Goal: Task Accomplishment & Management: Use online tool/utility

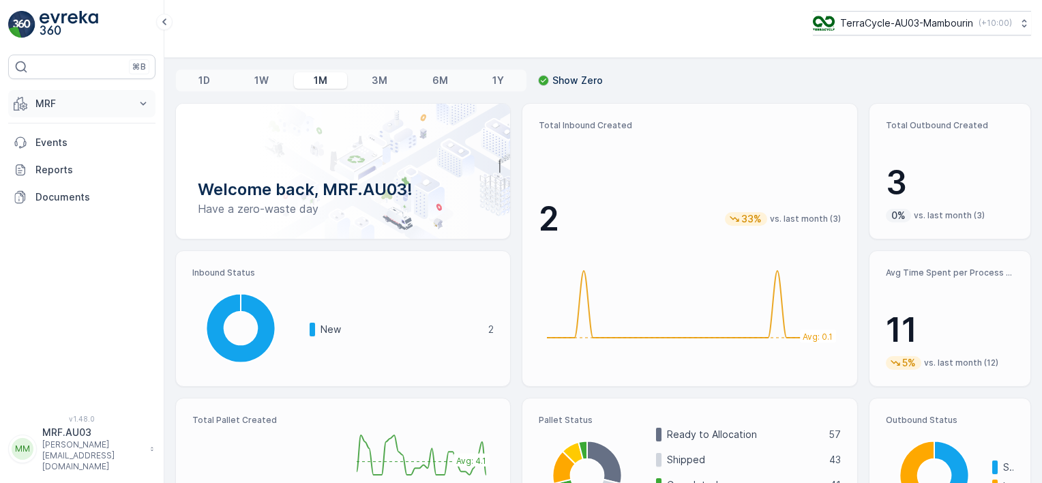
click at [148, 98] on icon at bounding box center [143, 104] width 14 height 14
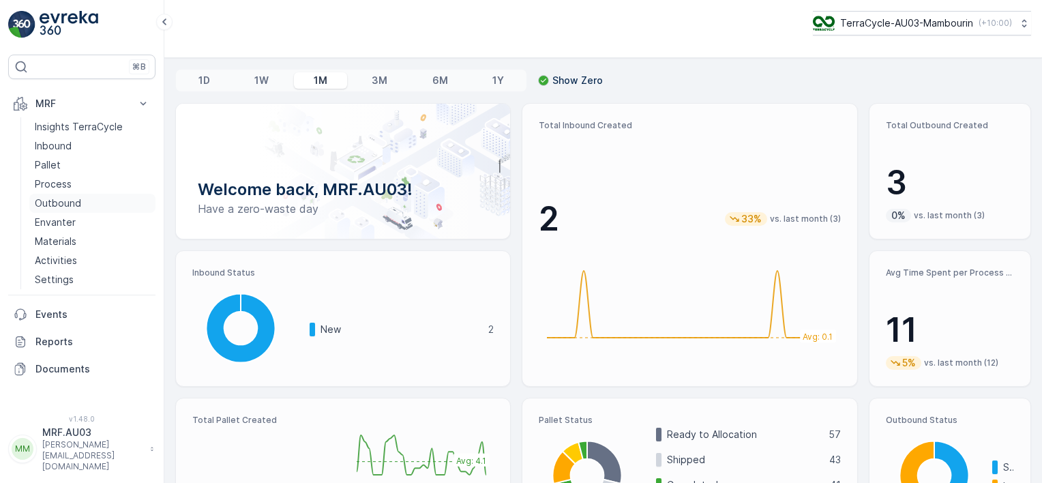
click at [82, 205] on link "Outbound" at bounding box center [92, 203] width 126 height 19
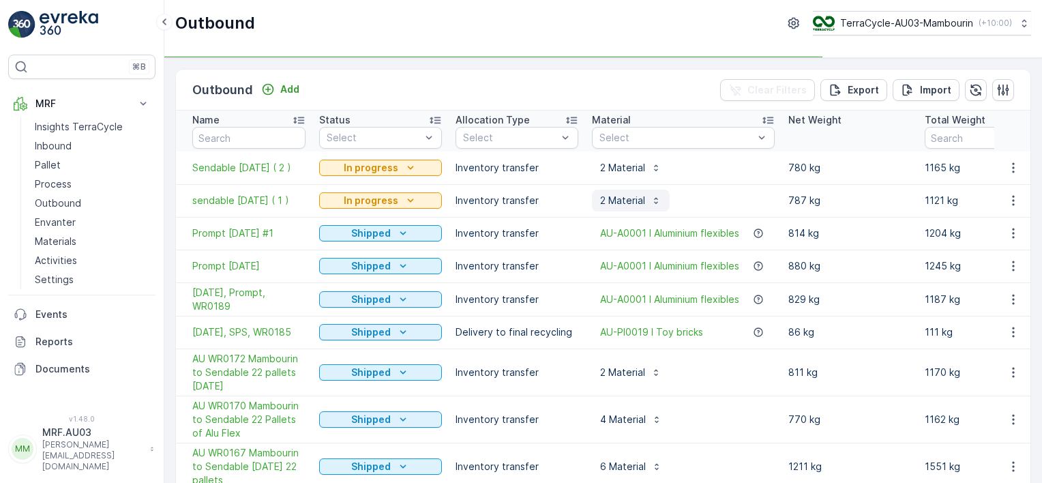
click at [626, 204] on p "2 Material" at bounding box center [622, 201] width 45 height 14
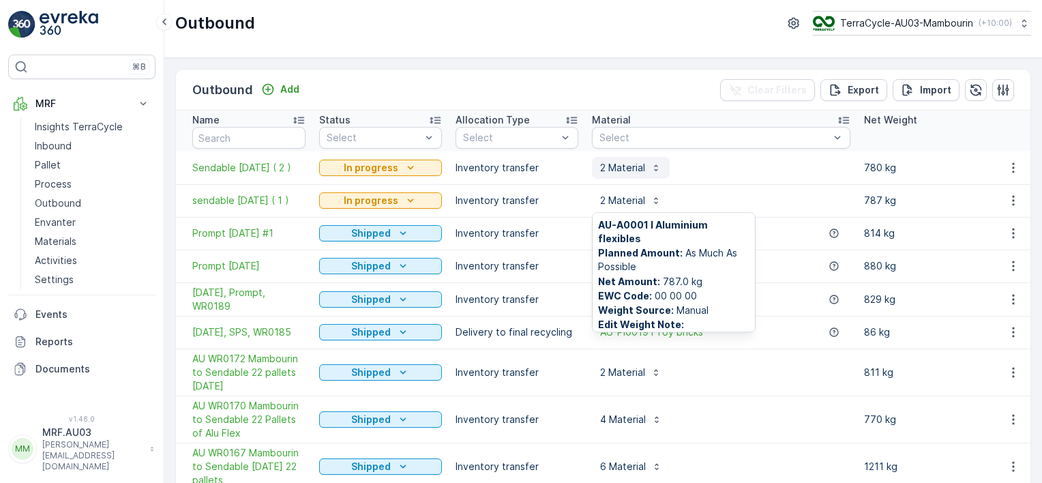
click at [619, 164] on p "2 Material" at bounding box center [622, 168] width 45 height 14
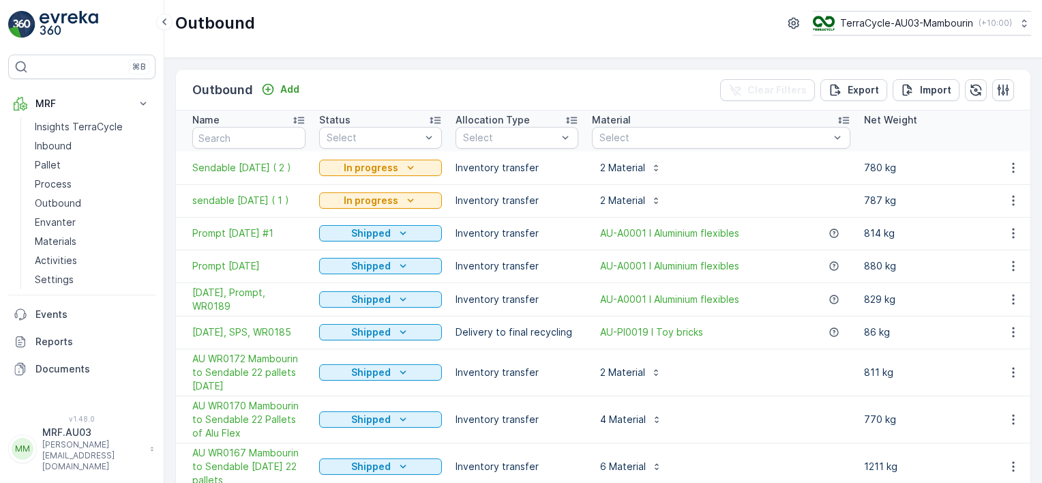
click at [168, 180] on div "Outbound Add Clear Filters Export Import Name Status Select Allocation Type Sel…" at bounding box center [603, 270] width 878 height 425
click at [209, 202] on span "sendable [DATE] ( 1 )" at bounding box center [248, 201] width 113 height 14
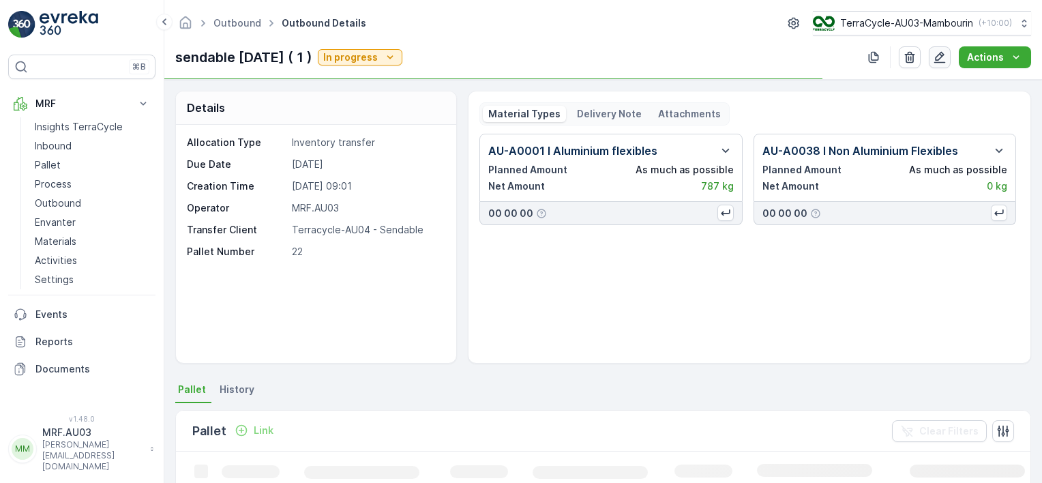
click at [944, 62] on icon "button" at bounding box center [940, 58] width 12 height 12
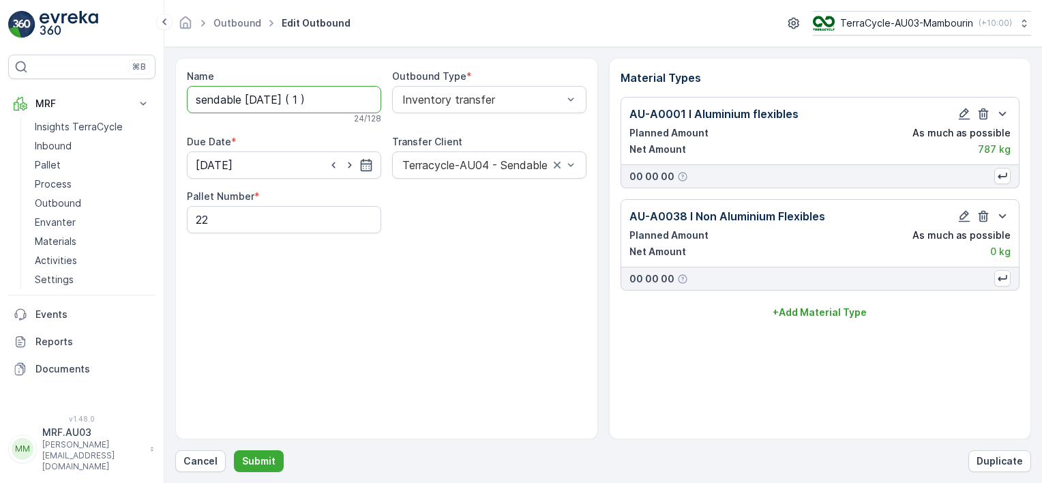
click at [241, 99] on input "sendable [DATE] ( 1 )" at bounding box center [284, 99] width 194 height 27
type input "Prompt [DATE] ( 1 )"
click at [256, 463] on p "Submit" at bounding box center [258, 461] width 33 height 14
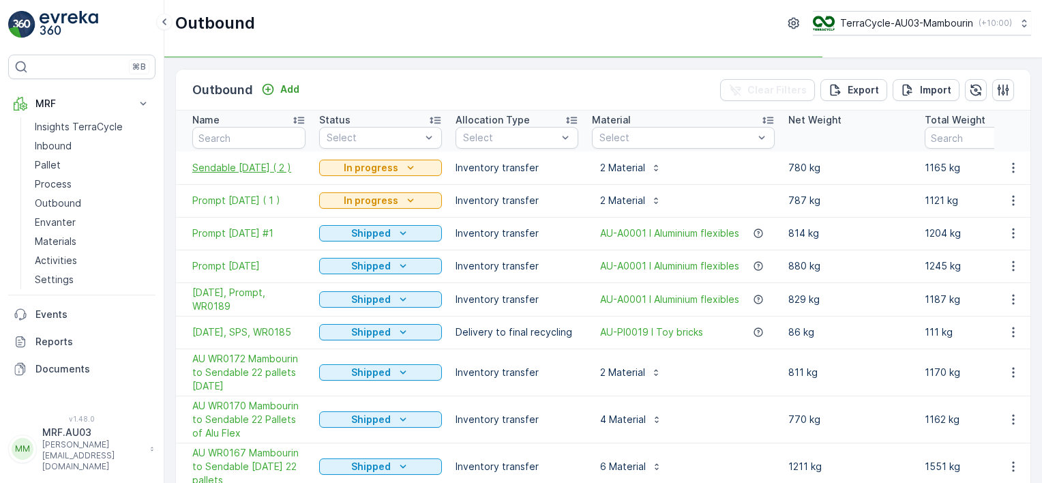
click at [230, 169] on span "Sendable [DATE] ( 2 )" at bounding box center [248, 168] width 113 height 14
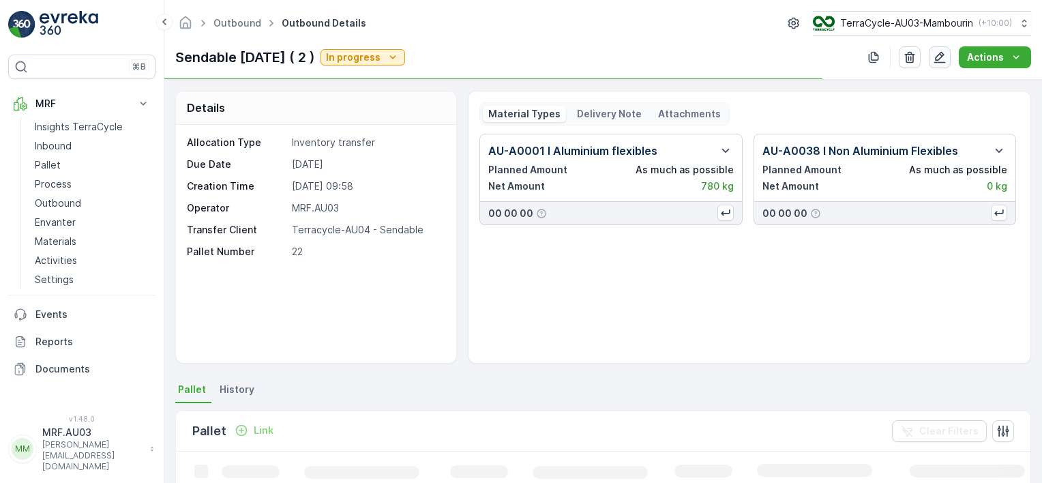
click at [944, 63] on icon "button" at bounding box center [940, 57] width 14 height 14
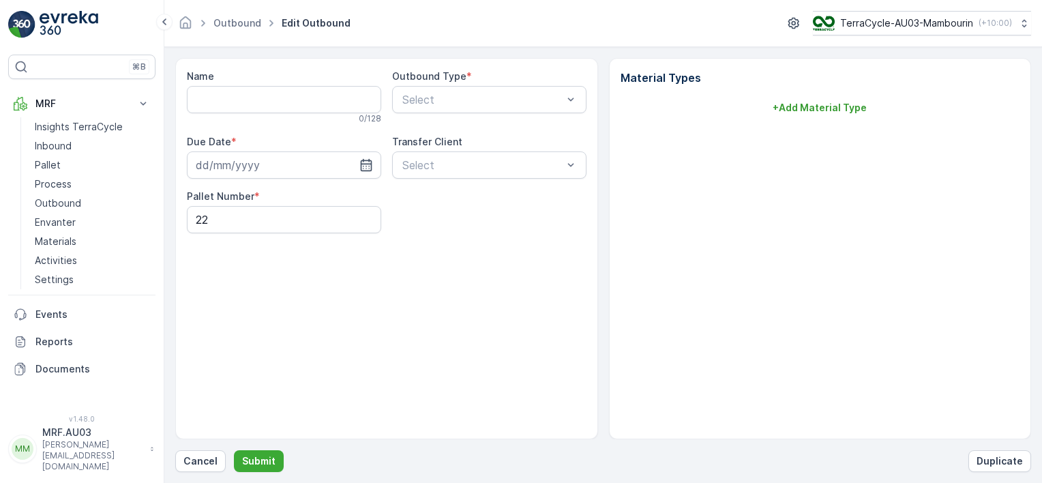
type input "Sendable [DATE] ( 2 )"
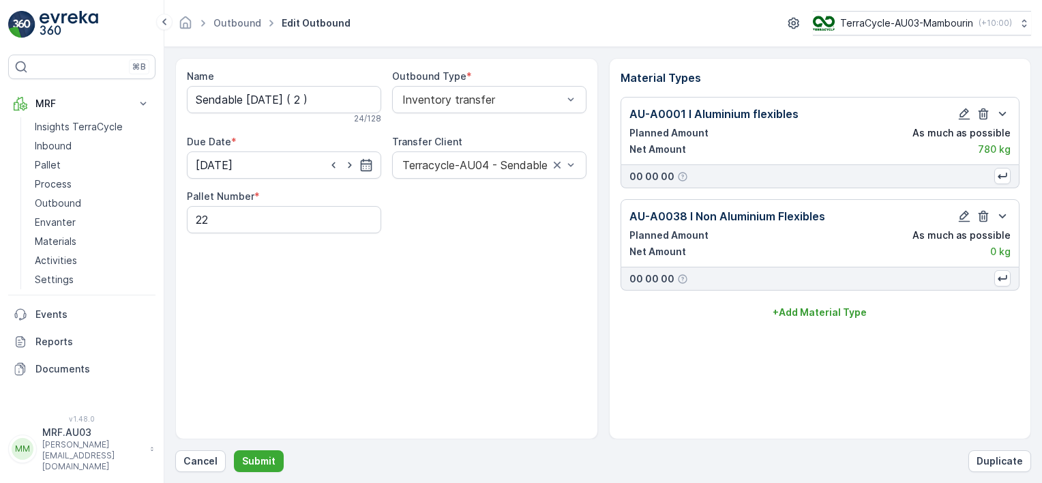
type input "[DATE]"
click at [245, 99] on input "Sendable [DATE] ( 2 )" at bounding box center [284, 99] width 194 height 27
click at [245, 98] on input "Sendable [DATE] ( 2 )" at bounding box center [284, 99] width 194 height 27
type input "Prompt [DATE] ( 2 )"
click at [260, 457] on p "Submit" at bounding box center [258, 461] width 33 height 14
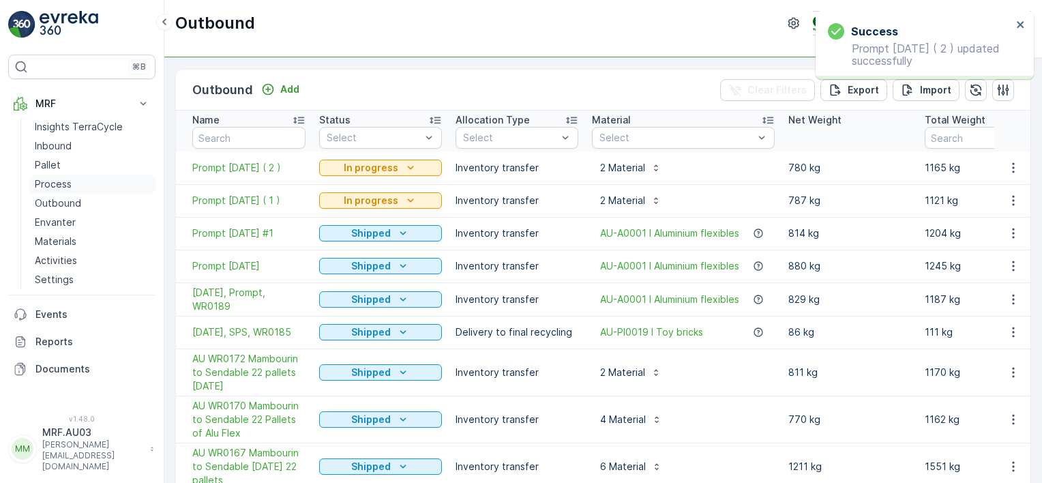
click at [78, 187] on link "Process" at bounding box center [92, 184] width 126 height 19
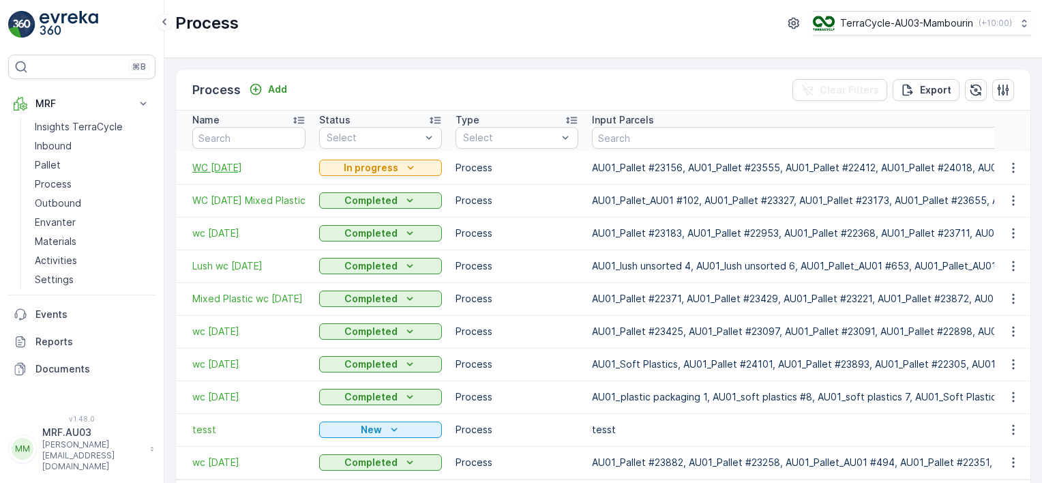
click at [232, 162] on span "WC [DATE]" at bounding box center [248, 168] width 113 height 14
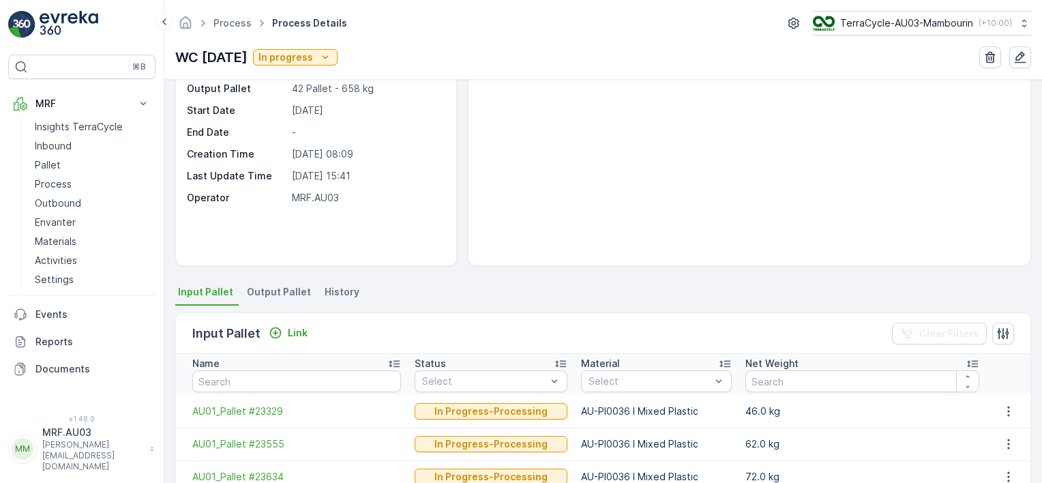
scroll to position [98, 0]
click at [276, 293] on span "Output Pallet" at bounding box center [279, 291] width 64 height 14
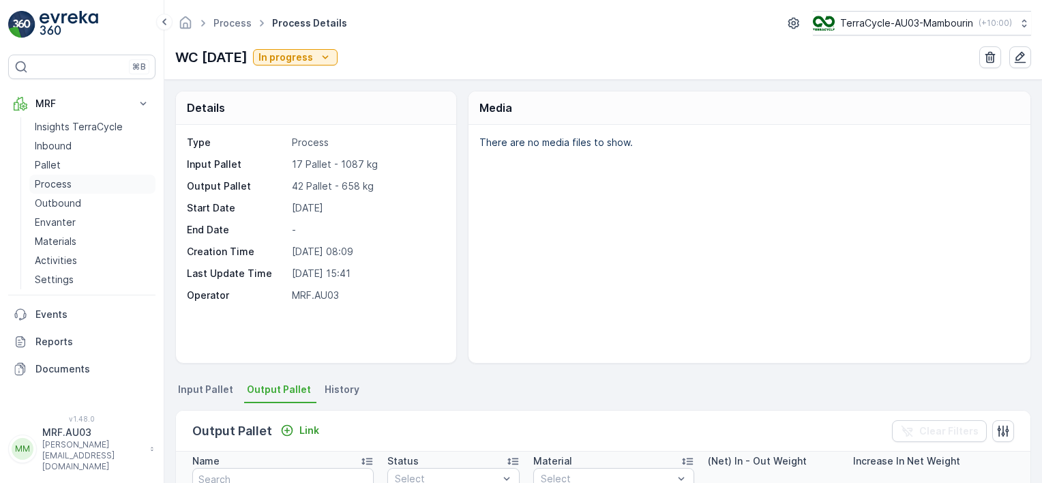
click at [87, 183] on link "Process" at bounding box center [92, 184] width 126 height 19
